Goal: Transaction & Acquisition: Book appointment/travel/reservation

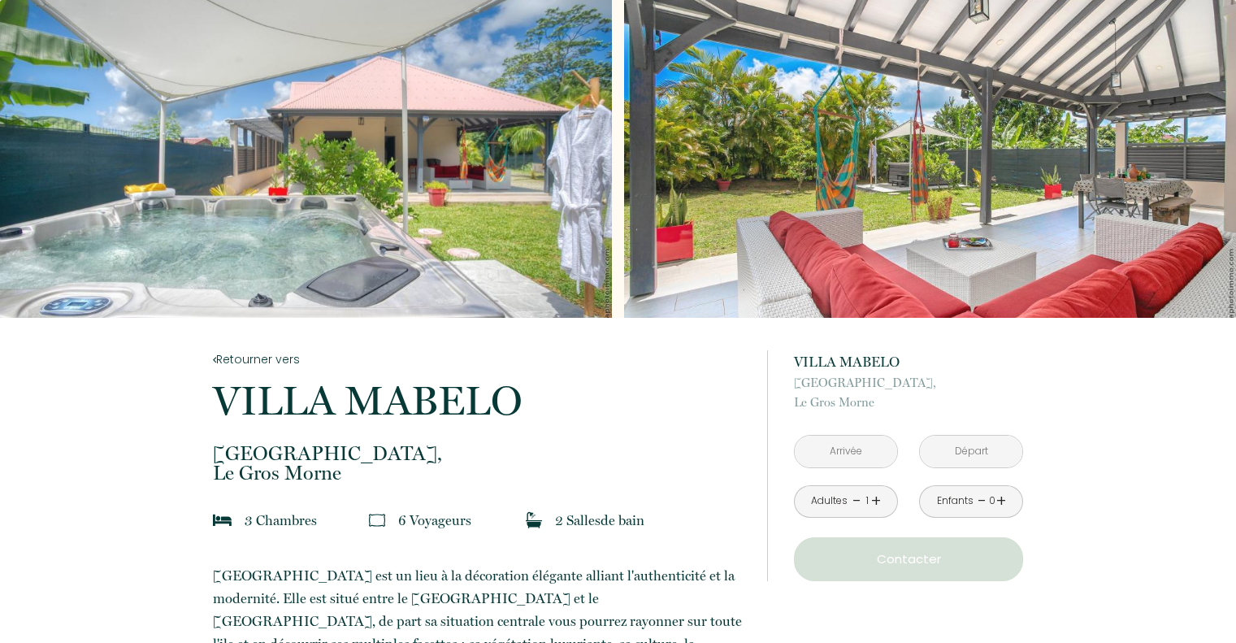
scroll to position [1870, 0]
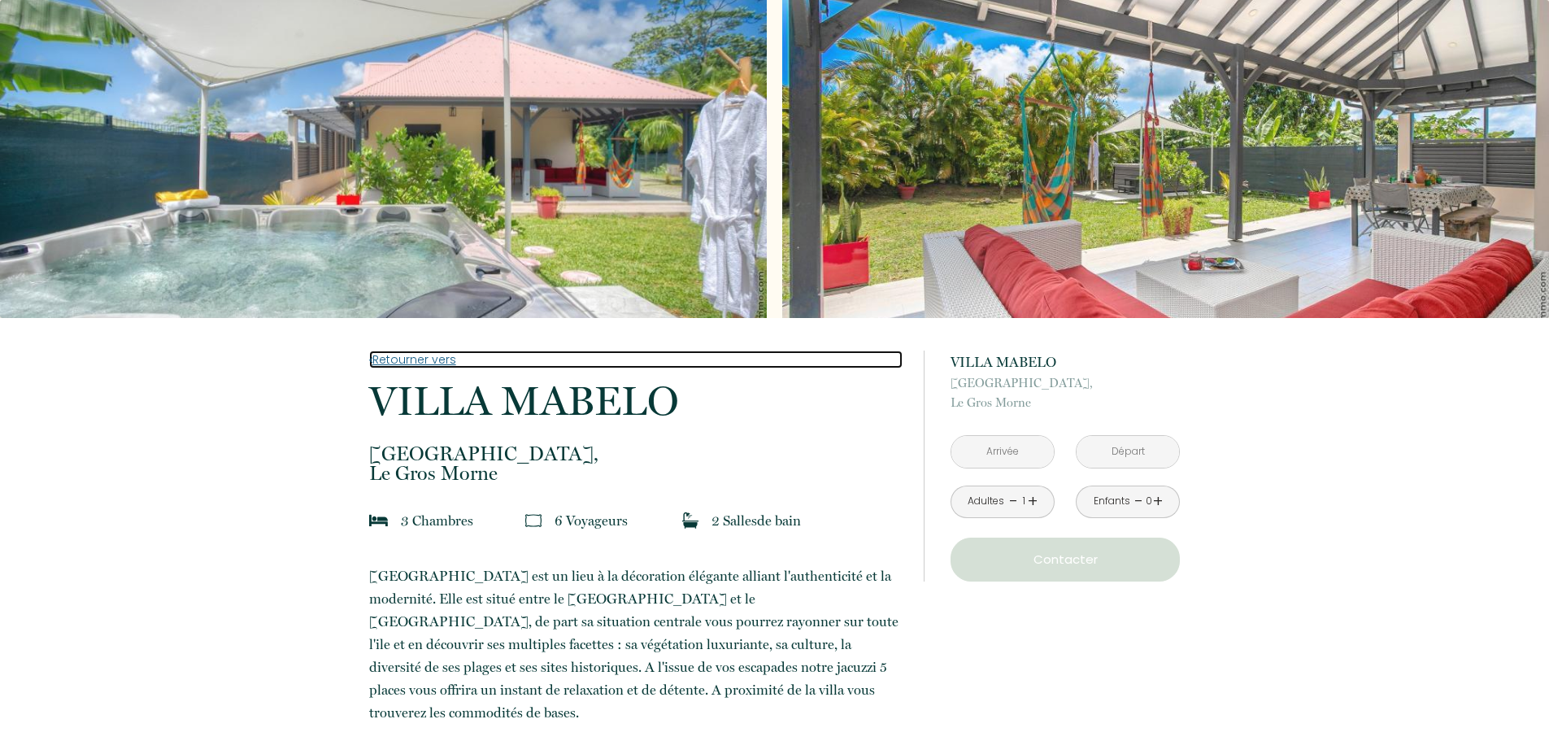
click at [427, 359] on link "Retourner vers" at bounding box center [635, 359] width 533 height 18
